Goal: Task Accomplishment & Management: Use online tool/utility

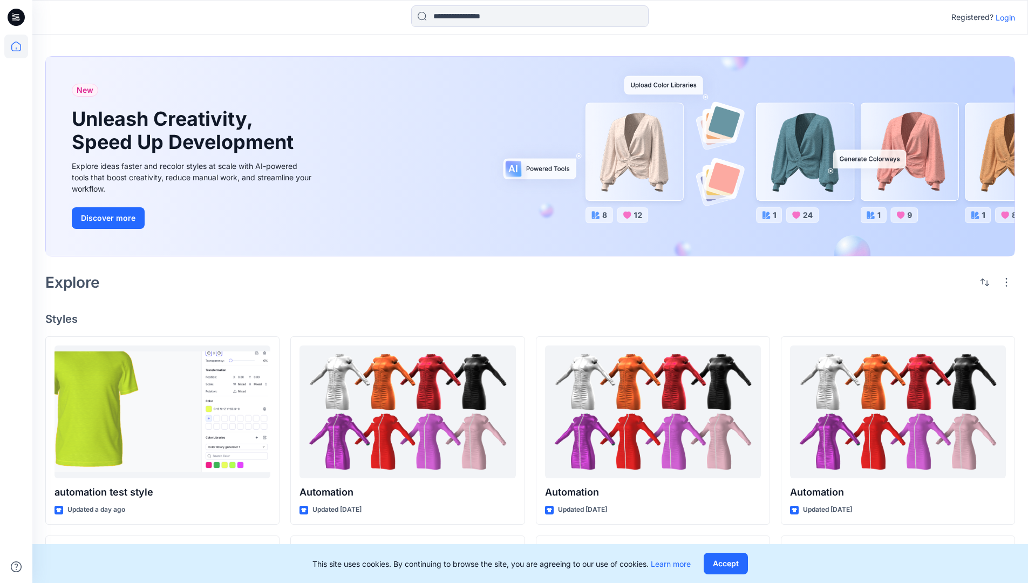
click at [1002, 17] on p "Login" at bounding box center [1004, 17] width 19 height 11
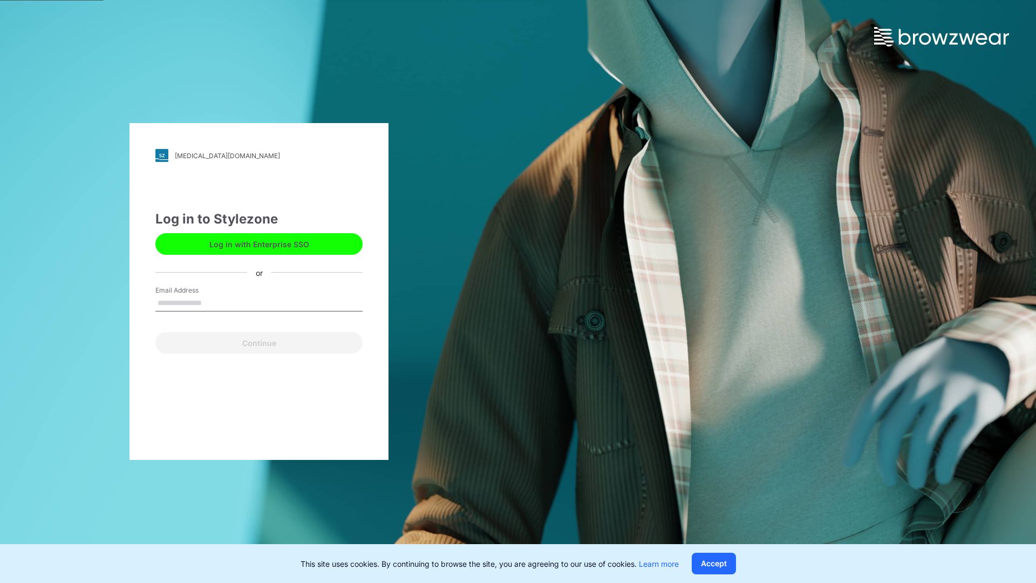
click at [213, 302] on input "Email Address" at bounding box center [258, 303] width 207 height 16
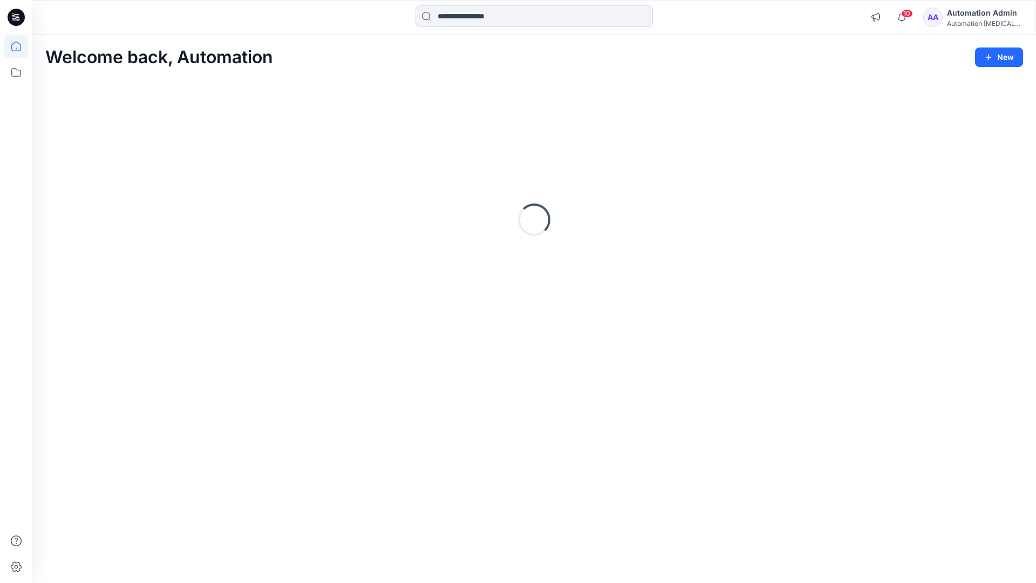
click at [21, 46] on icon at bounding box center [16, 47] width 10 height 10
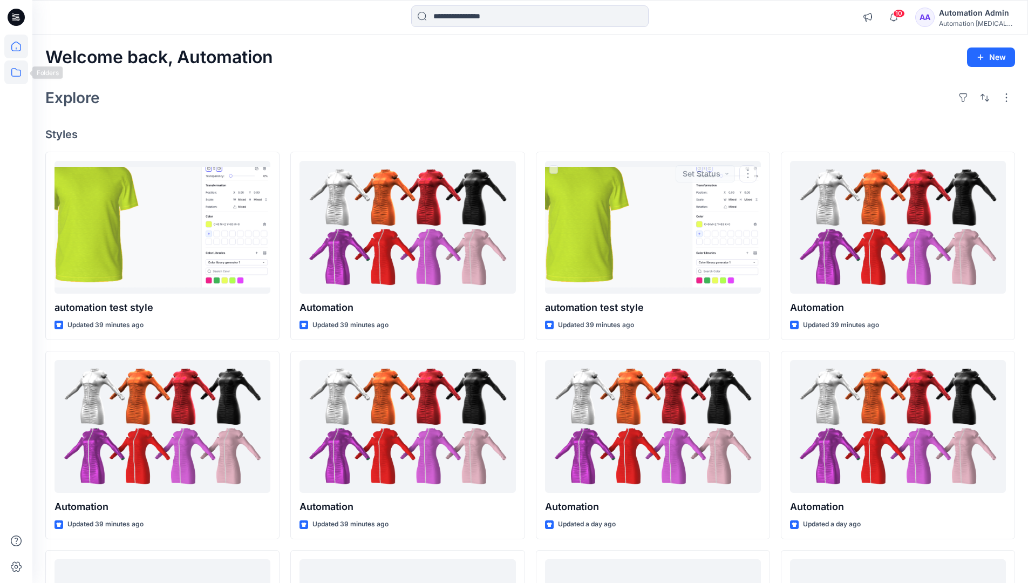
click at [18, 77] on icon at bounding box center [16, 72] width 24 height 24
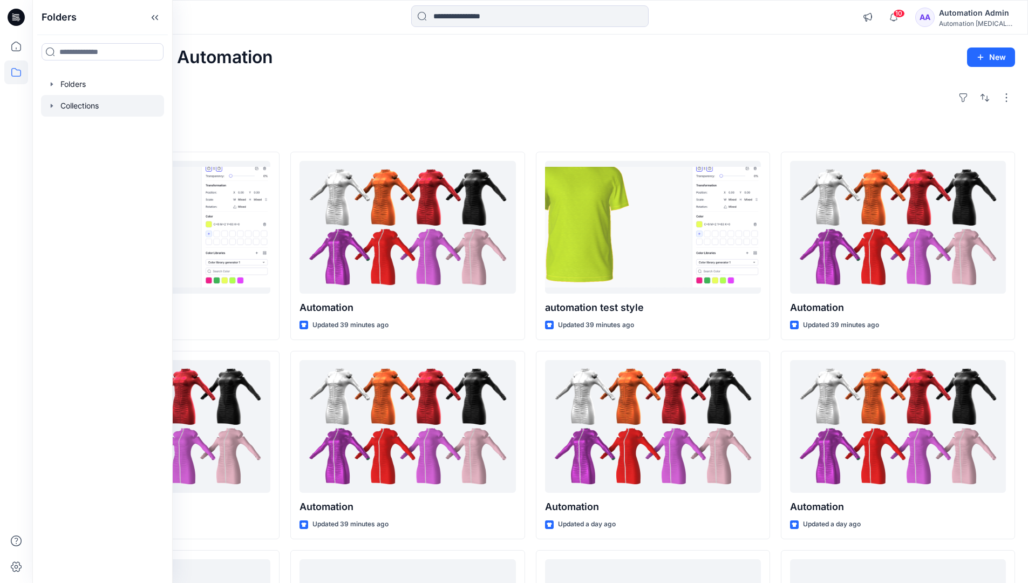
click at [73, 107] on div at bounding box center [102, 106] width 123 height 22
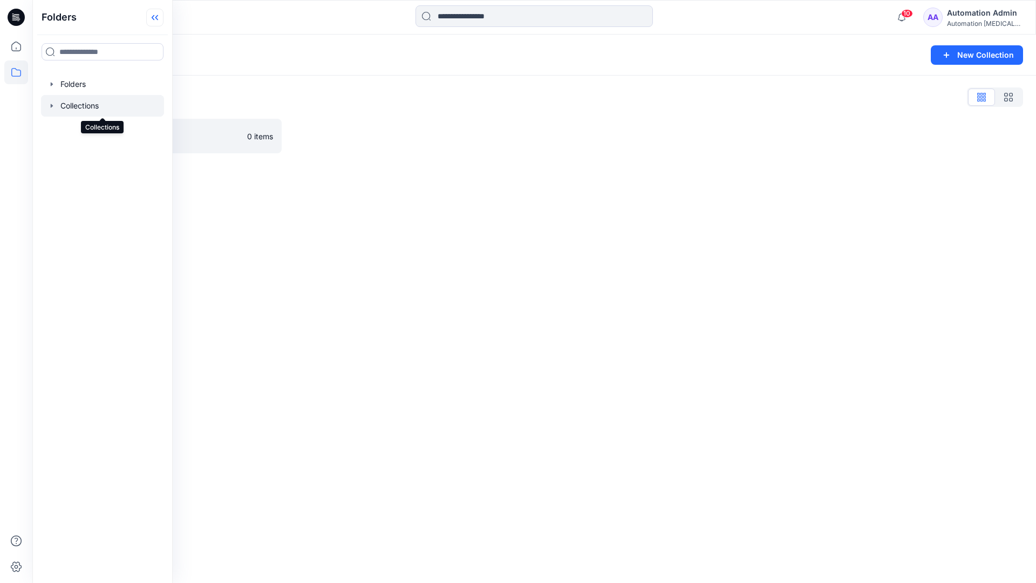
click at [160, 23] on icon at bounding box center [154, 18] width 17 height 18
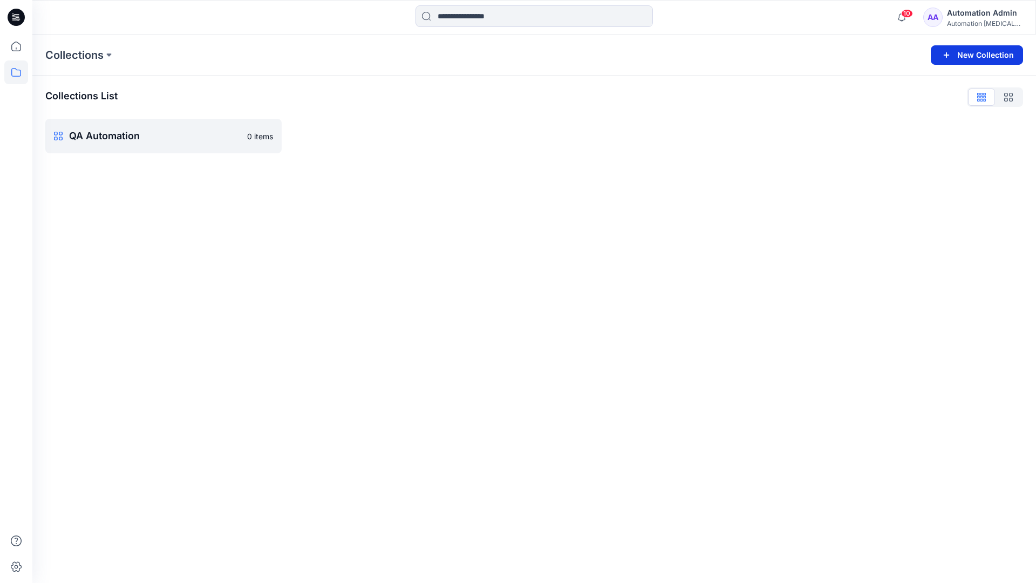
click at [980, 59] on button "New Collection" at bounding box center [977, 54] width 92 height 19
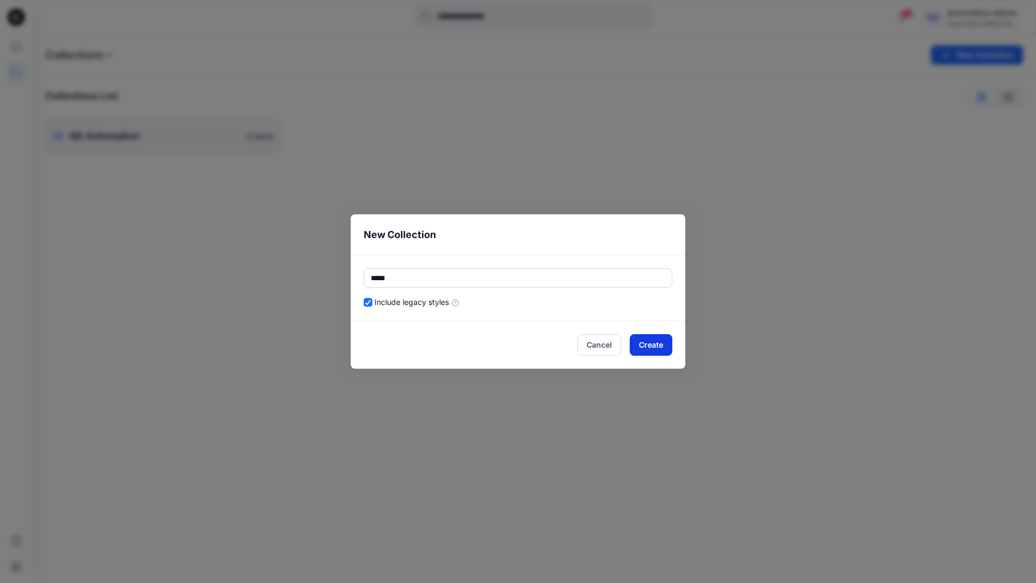
type input "*****"
click at [637, 343] on button "Create" at bounding box center [651, 345] width 43 height 22
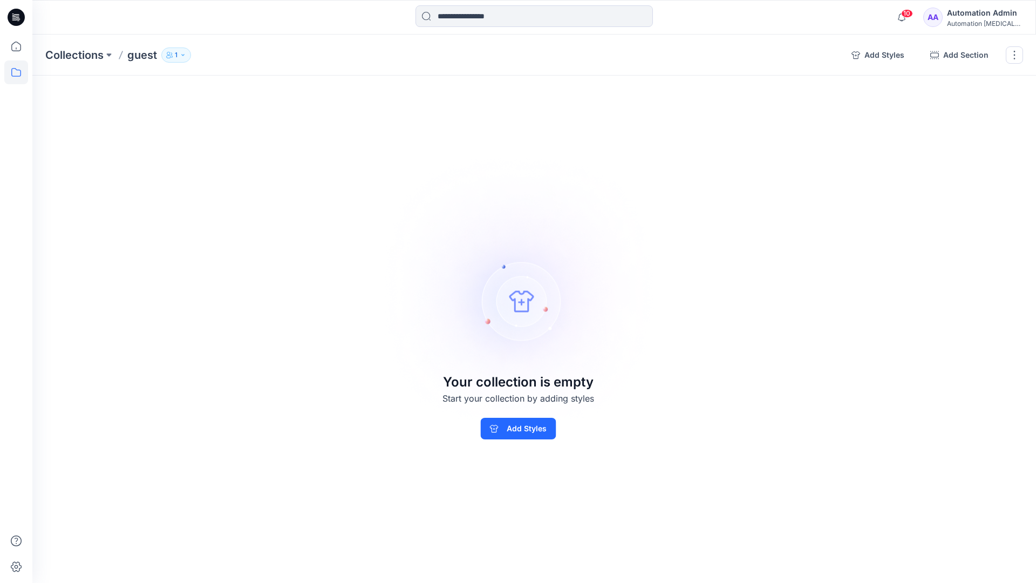
click at [175, 53] on p "1" at bounding box center [176, 55] width 3 height 12
click at [306, 90] on icon "button" at bounding box center [306, 88] width 9 height 9
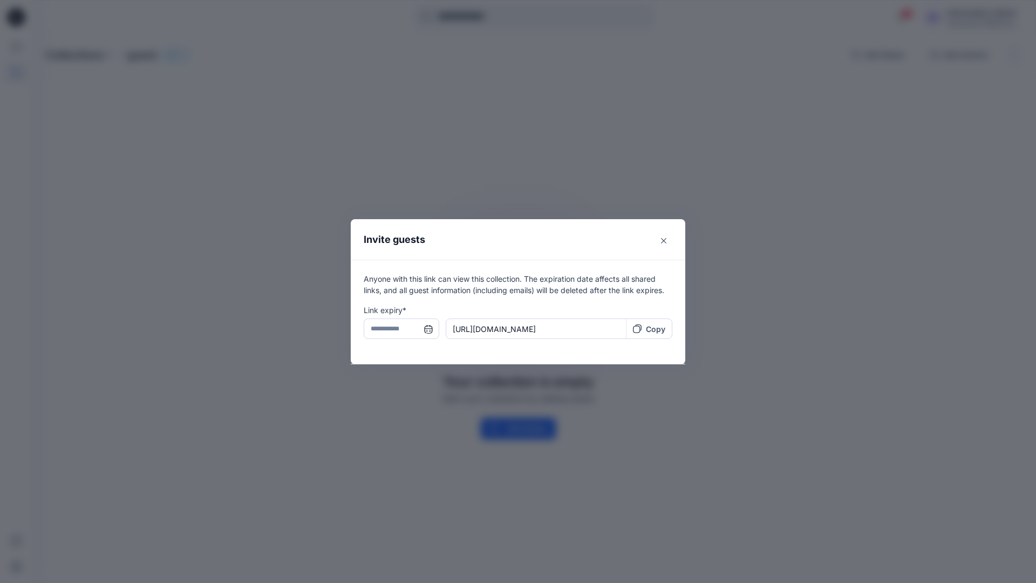
click at [397, 330] on input "text" at bounding box center [402, 328] width 76 height 21
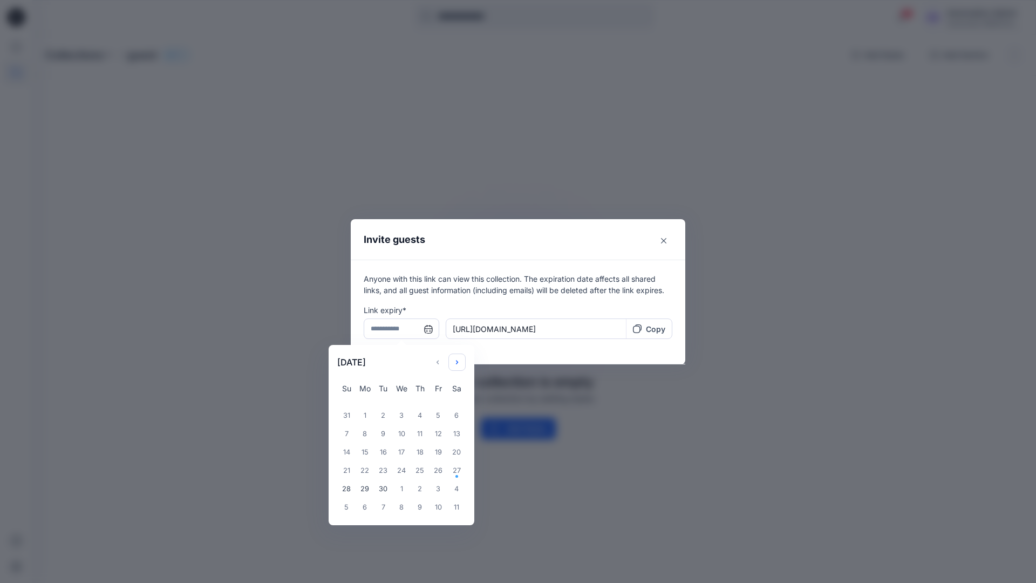
click at [461, 359] on icon "Choose Date" at bounding box center [457, 362] width 9 height 9
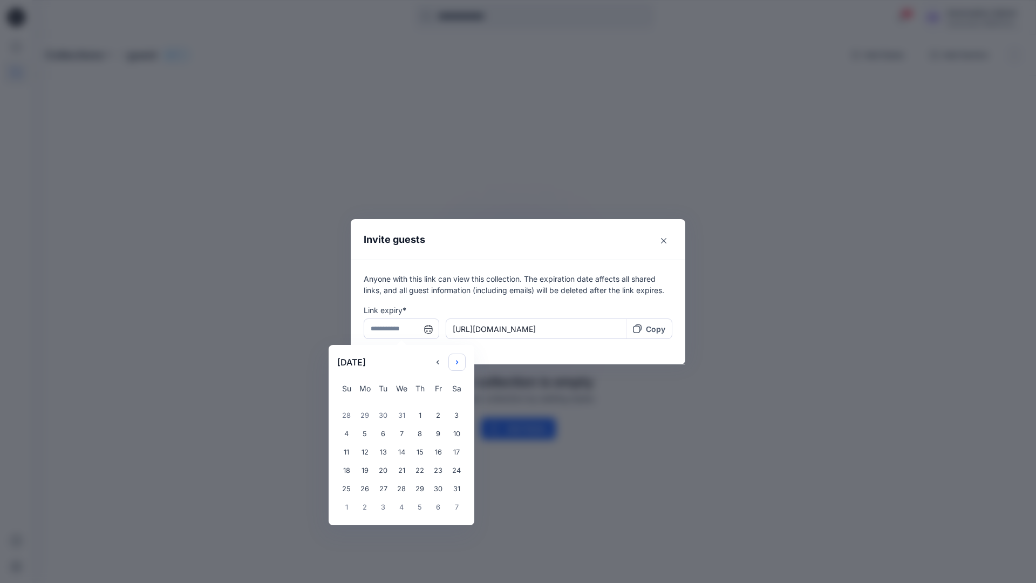
click at [461, 359] on icon "Choose Date" at bounding box center [457, 362] width 9 height 9
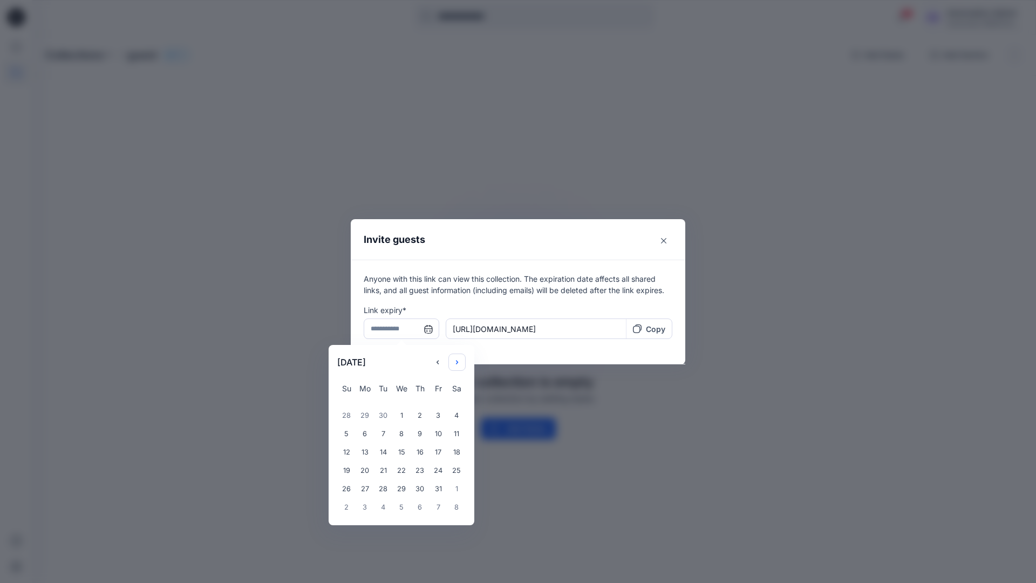
click at [461, 359] on icon "Choose Date" at bounding box center [457, 362] width 9 height 9
click at [397, 453] on div "14" at bounding box center [401, 452] width 18 height 18
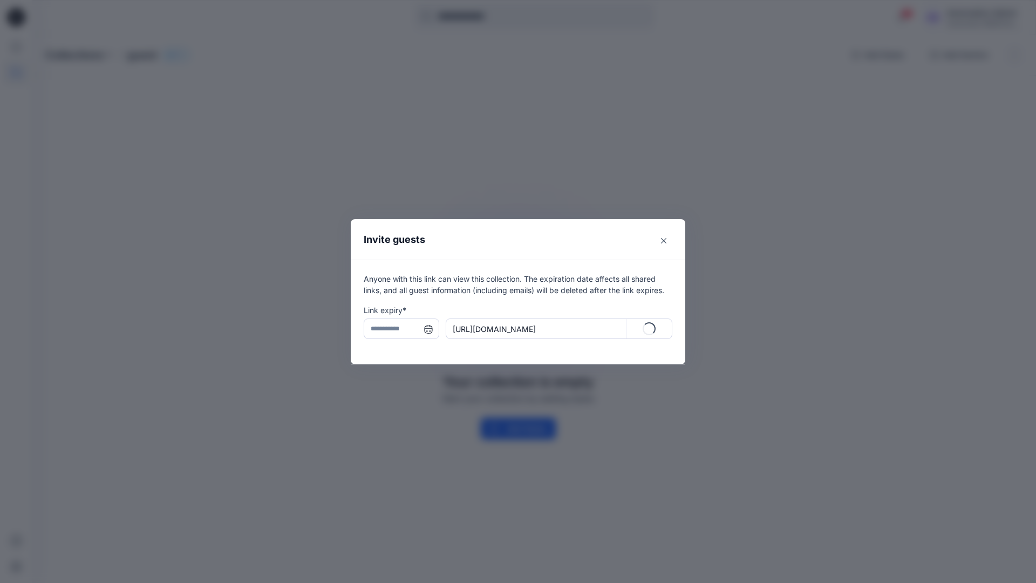
type input "**********"
click at [650, 330] on p "Copy" at bounding box center [655, 328] width 19 height 11
click at [662, 241] on icon "Close" at bounding box center [663, 240] width 5 height 5
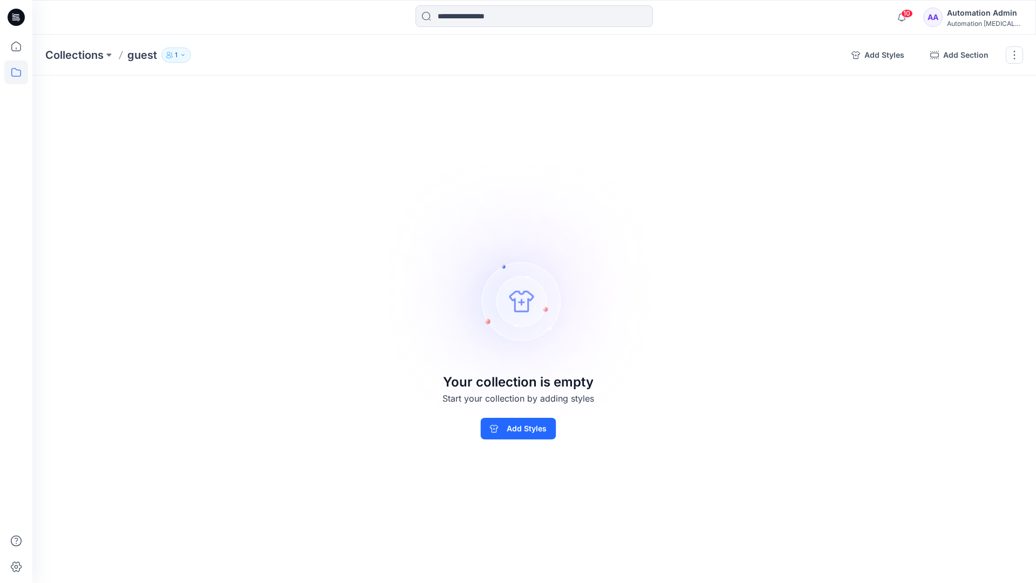
click at [176, 58] on p "1" at bounding box center [176, 55] width 3 height 12
click at [578, 217] on img at bounding box center [518, 291] width 302 height 301
click at [1013, 57] on button "button" at bounding box center [1014, 54] width 17 height 17
click at [953, 129] on button "Delete Collection" at bounding box center [962, 130] width 117 height 20
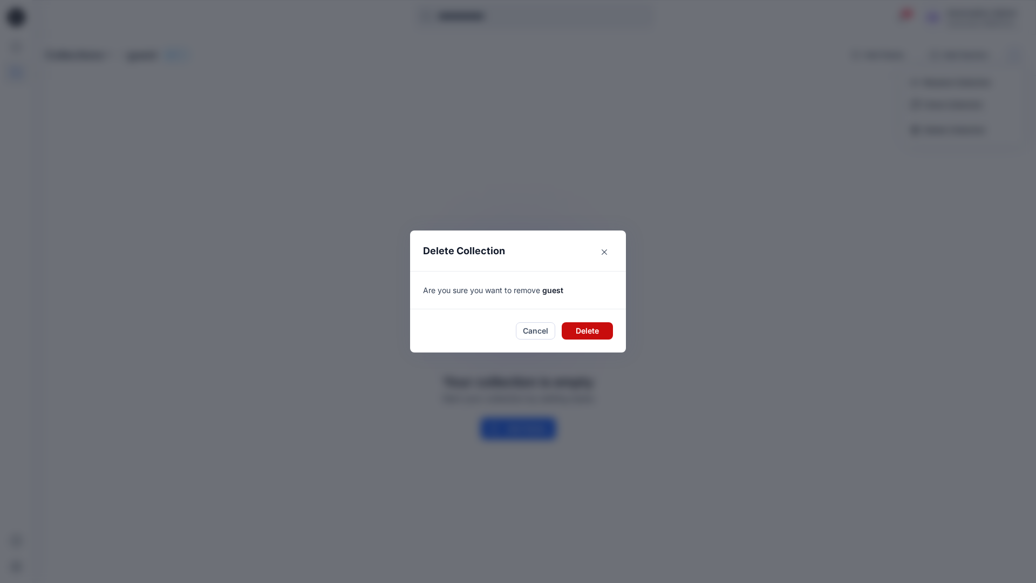
click at [565, 327] on button "Delete" at bounding box center [587, 330] width 51 height 17
